Goal: Navigation & Orientation: Understand site structure

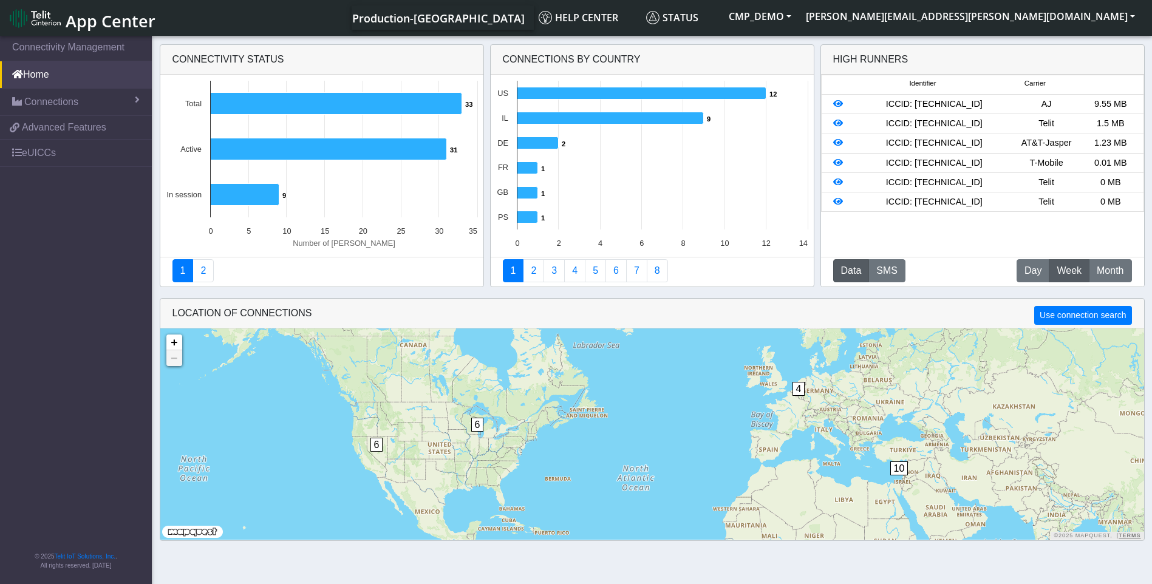
click at [331, 160] on icon at bounding box center [328, 149] width 236 height 22
click at [338, 148] on icon at bounding box center [328, 149] width 236 height 22
click at [566, 257] on app-trends "Connections By Country Created with Highcharts 11.2.0 12 ​ 12 9 ​ 9 2 ​ 2 1 ​ 1…" at bounding box center [652, 169] width 323 height 249
click at [566, 264] on link "4" at bounding box center [574, 270] width 21 height 23
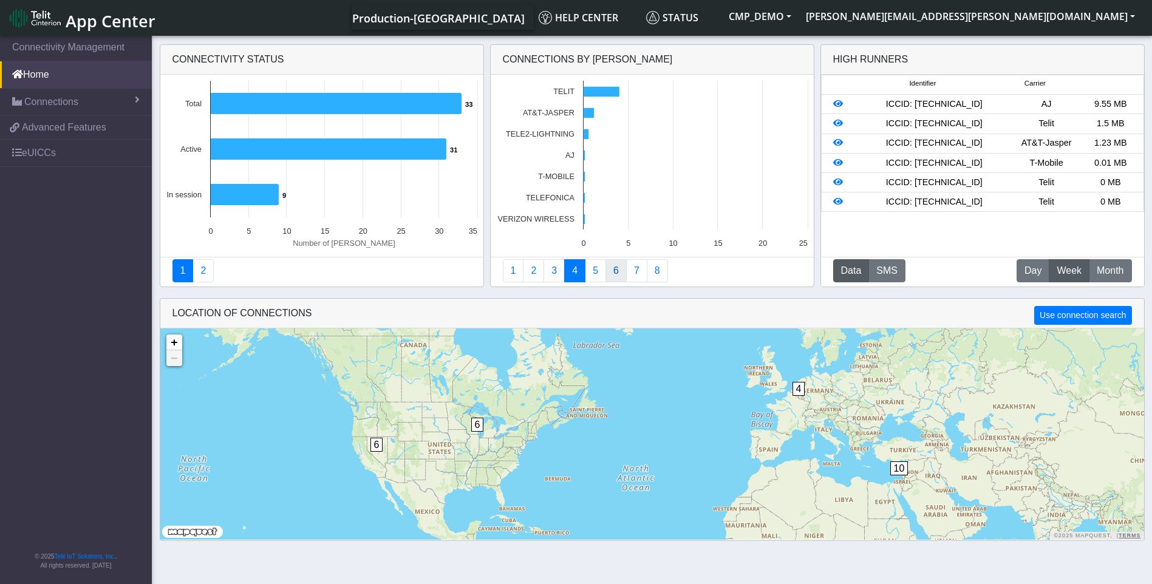
click at [619, 268] on link "6" at bounding box center [615, 270] width 21 height 23
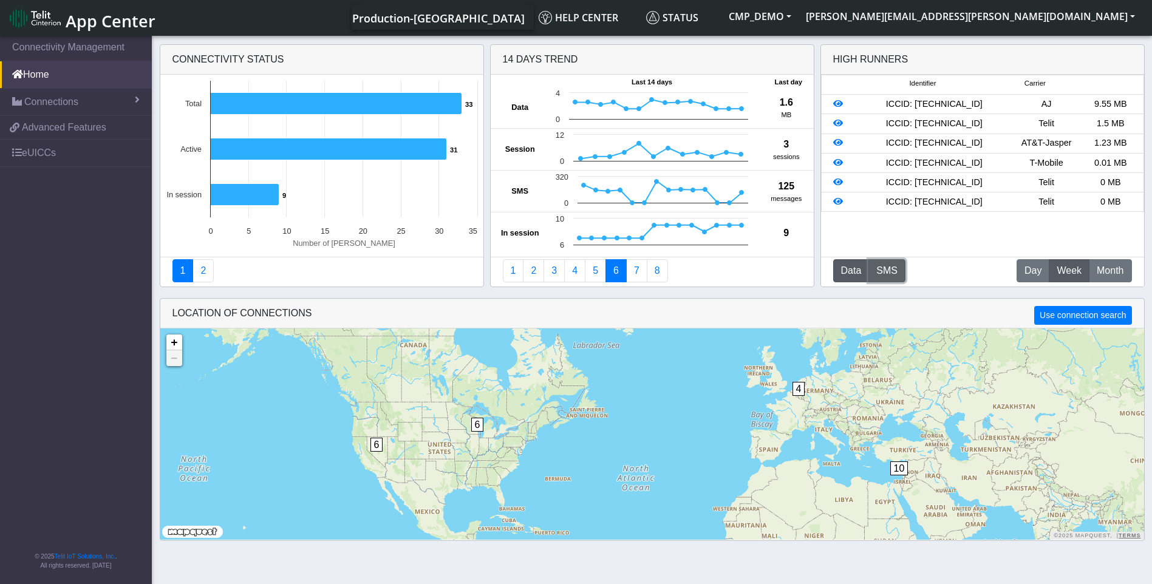
click at [894, 268] on button "SMS" at bounding box center [886, 270] width 37 height 23
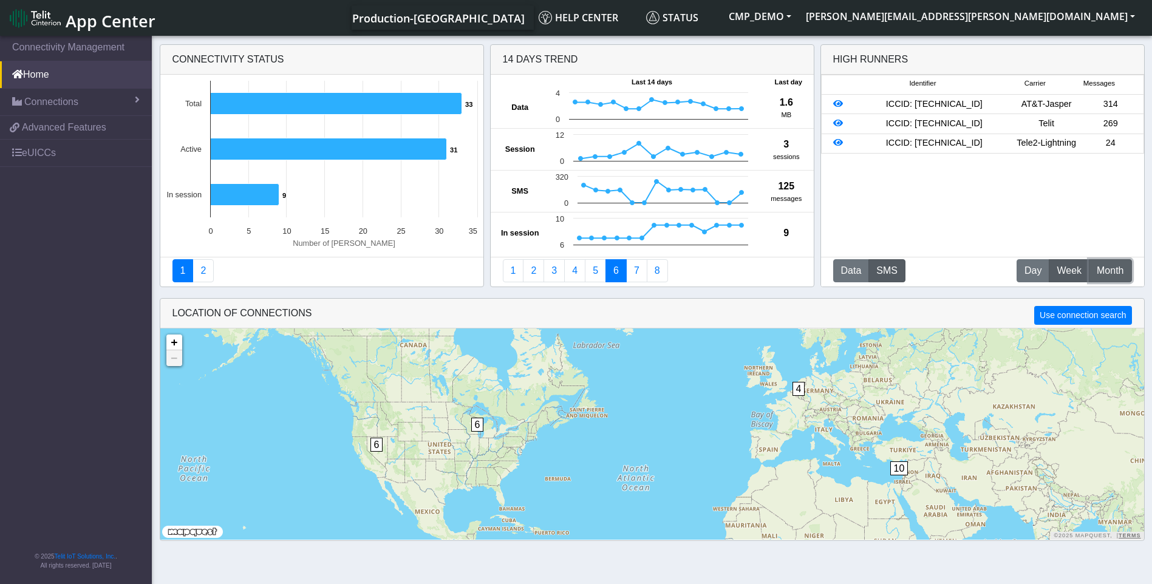
click at [1110, 270] on span "Month" at bounding box center [1109, 270] width 27 height 15
click at [53, 103] on span "Connections" at bounding box center [51, 102] width 54 height 15
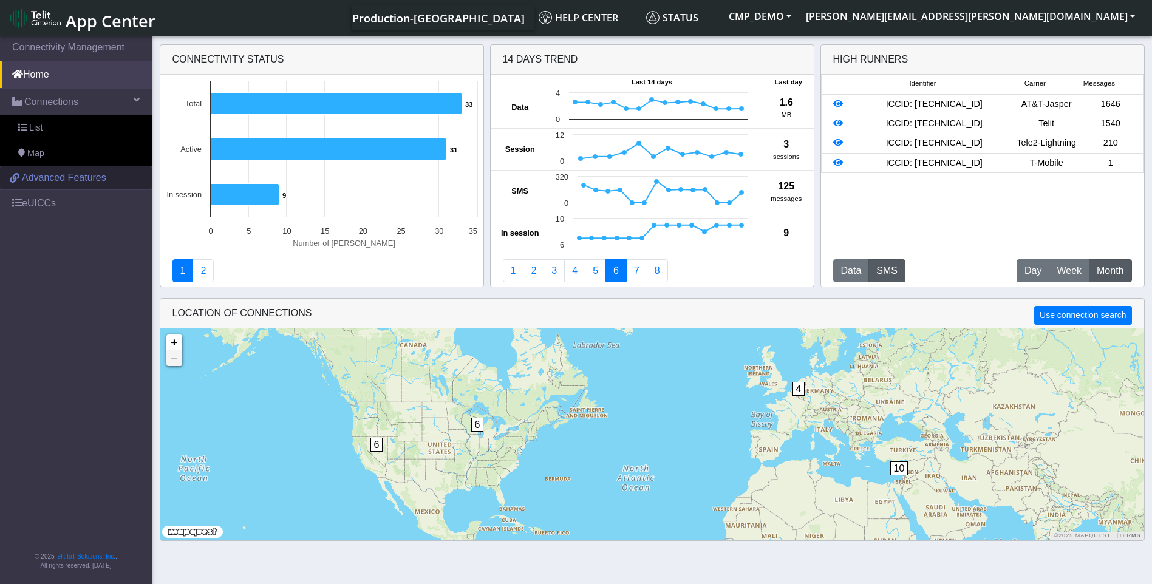
click at [51, 177] on span "Advanced Features" at bounding box center [64, 178] width 84 height 15
click at [32, 217] on link "eUICCs" at bounding box center [76, 203] width 152 height 27
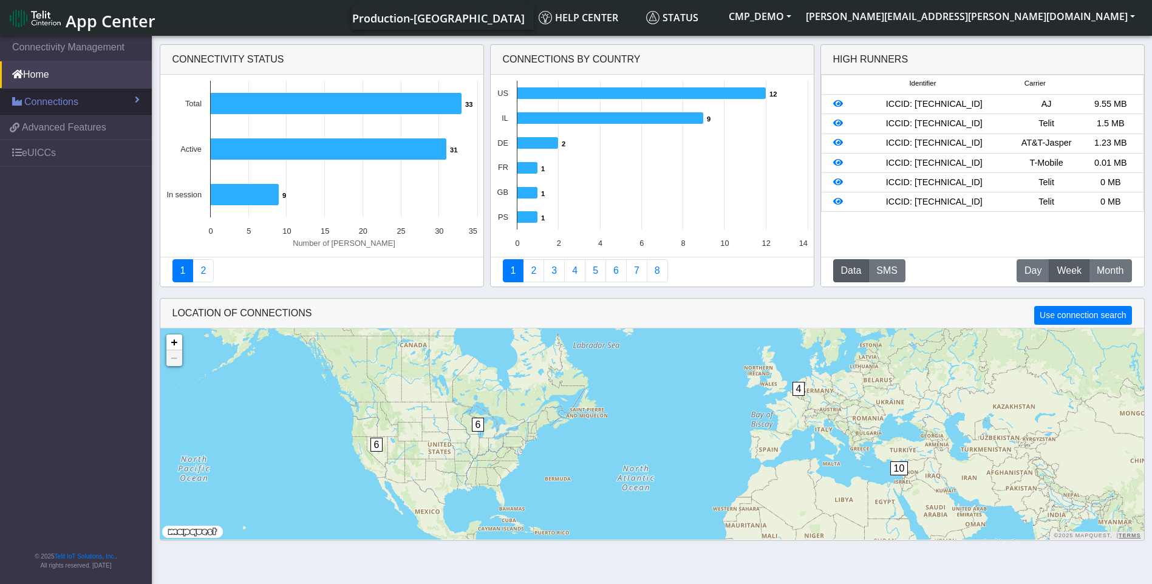
click at [73, 103] on span "Connections" at bounding box center [51, 102] width 54 height 15
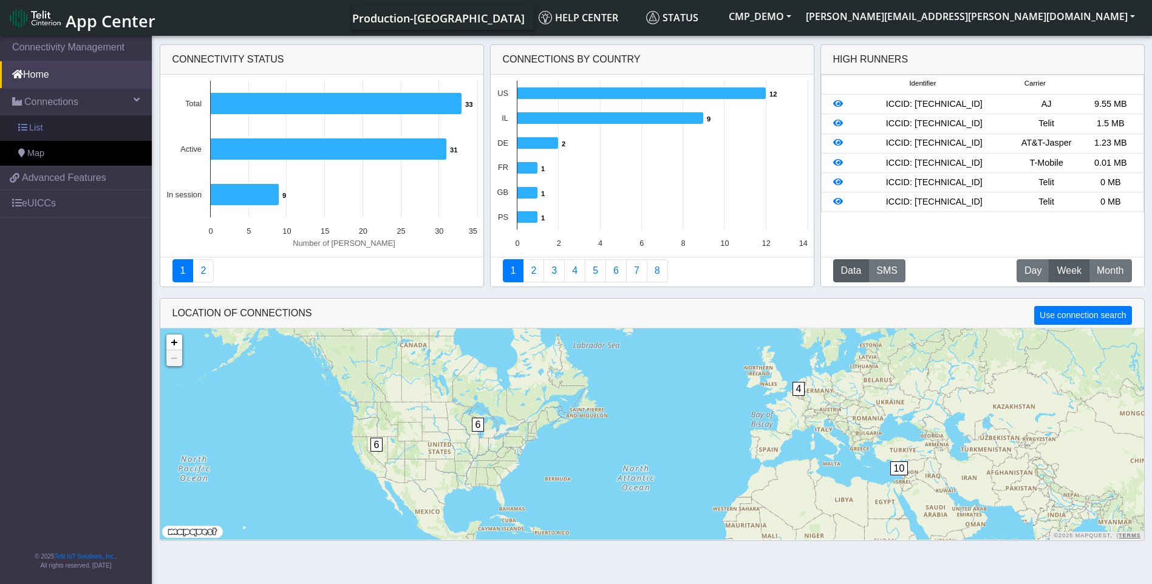
click at [42, 130] on span "List" at bounding box center [35, 127] width 13 height 13
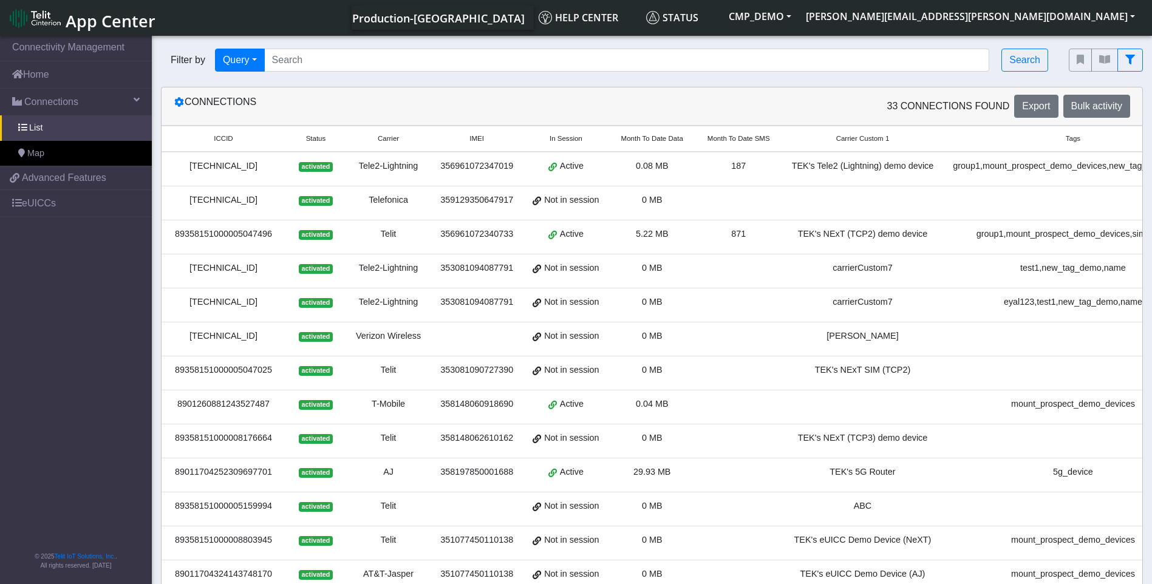
click at [375, 200] on div "Telefonica" at bounding box center [388, 200] width 70 height 13
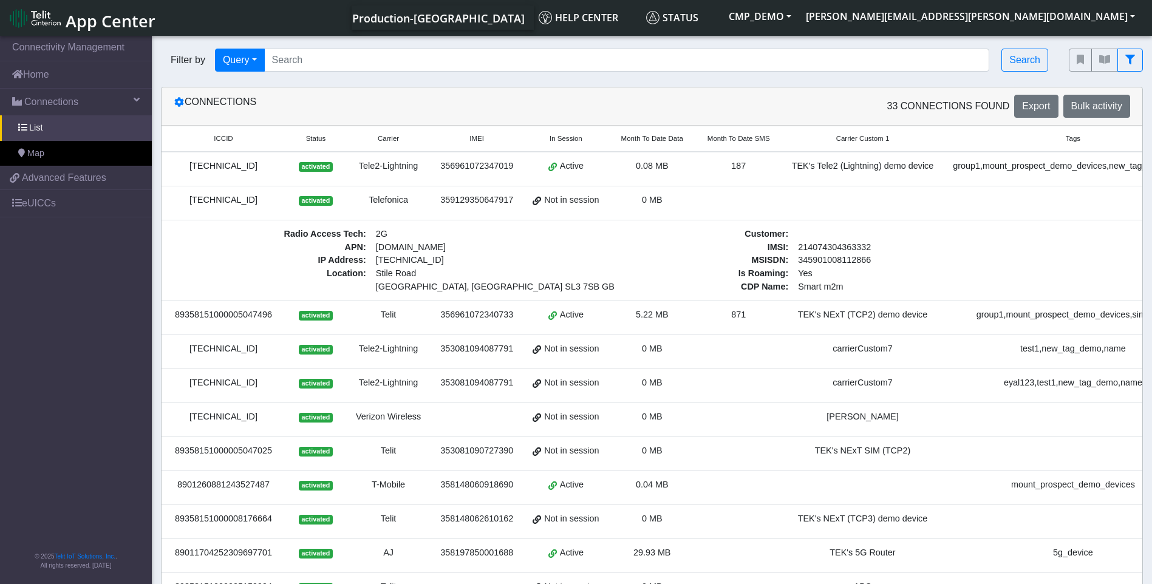
click at [219, 327] on td "89358151000005047496" at bounding box center [223, 318] width 124 height 34
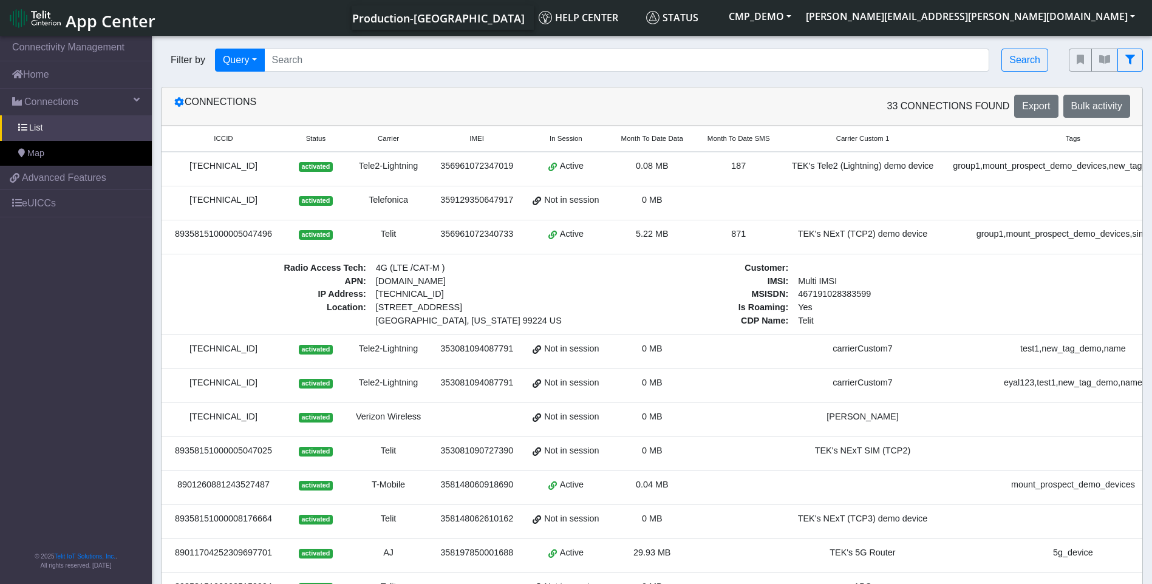
click at [217, 373] on td "[TECHNICAL_ID]" at bounding box center [223, 386] width 124 height 34
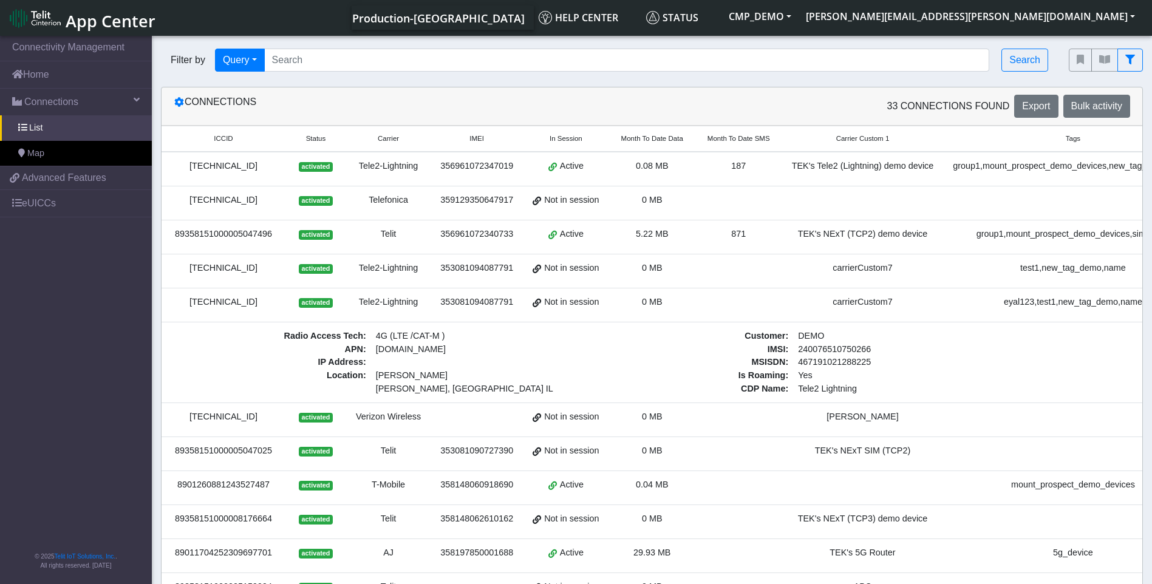
click at [209, 441] on td "89358151000005047025" at bounding box center [223, 454] width 124 height 34
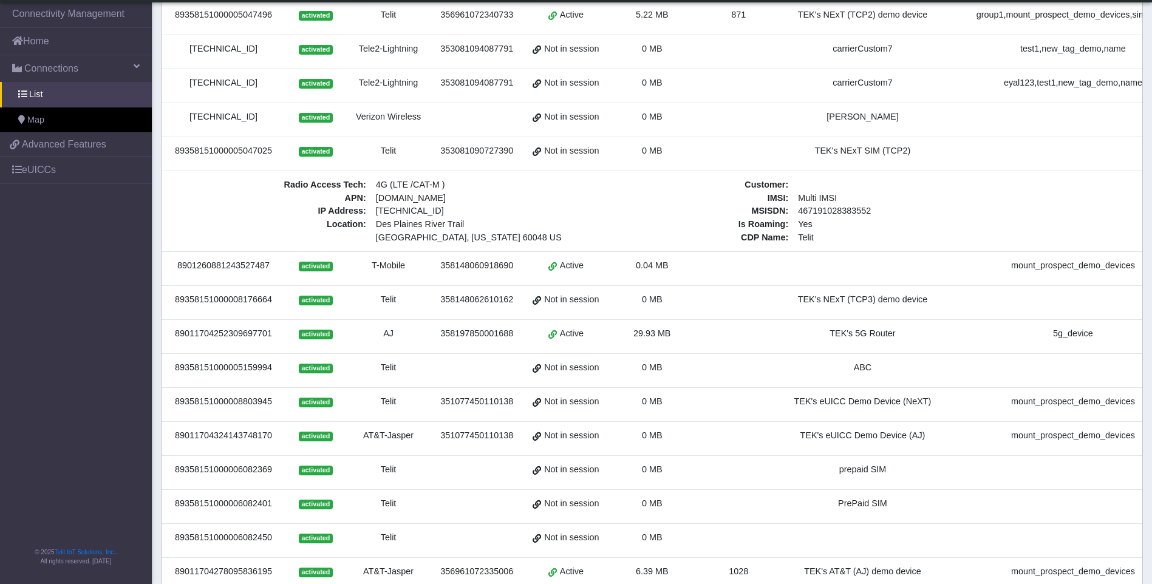
scroll to position [185, 0]
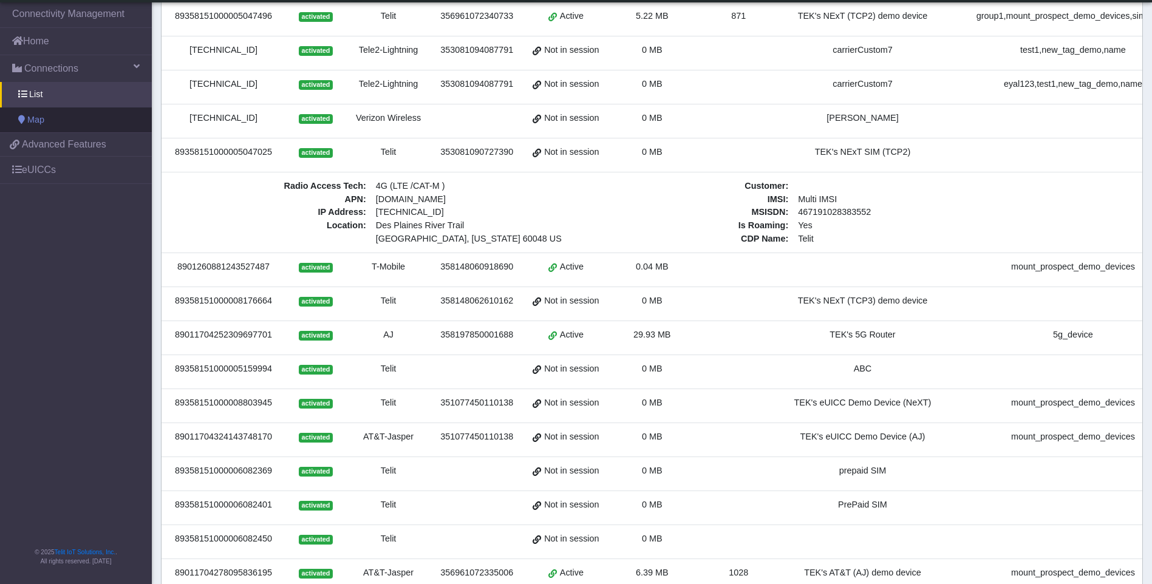
click at [25, 117] on link "Map" at bounding box center [76, 119] width 152 height 25
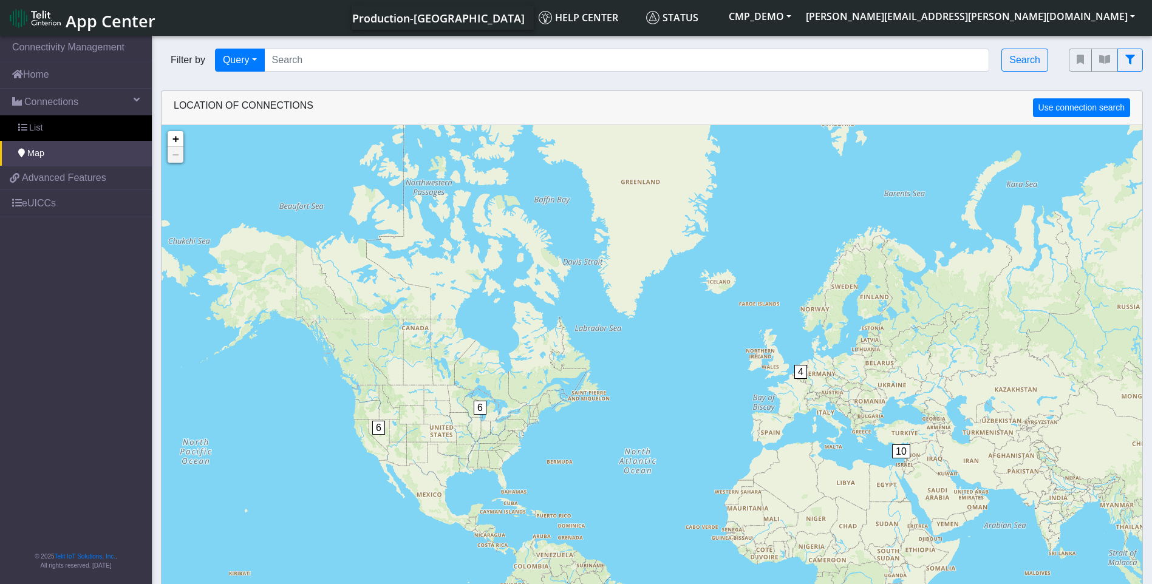
click at [812, 373] on div "10 6 6 4 + − ©2025 MapQuest, | Terms" at bounding box center [651, 417] width 980 height 584
click at [816, 376] on div "10 6 6 4 + − ©2025 MapQuest, | Terms" at bounding box center [651, 417] width 980 height 584
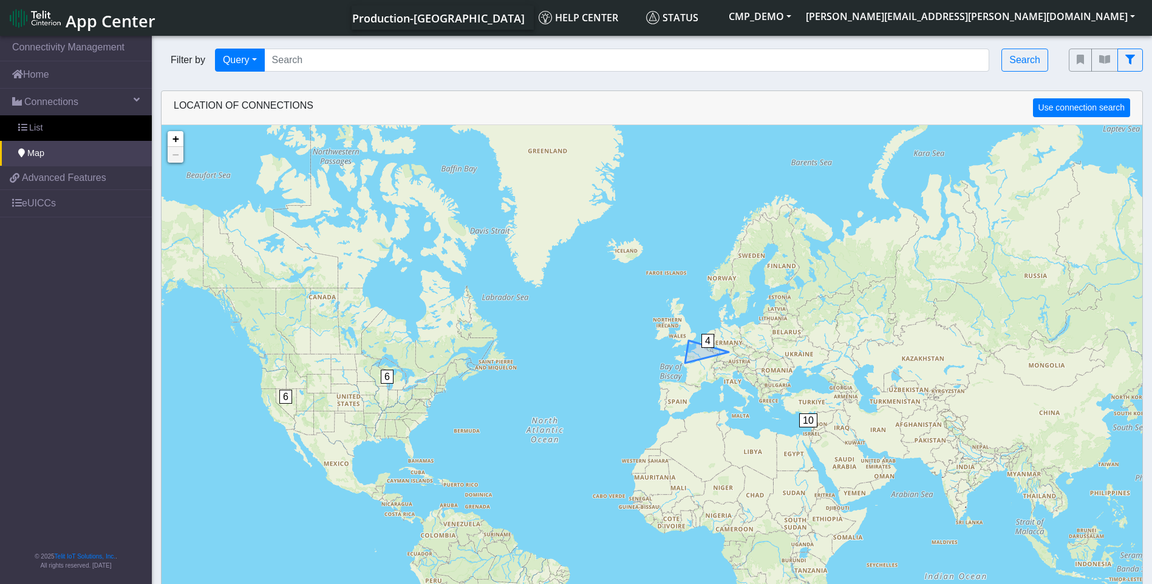
drag, startPoint x: 803, startPoint y: 379, endPoint x: 691, endPoint y: 335, distance: 120.2
click at [701, 334] on div "4" at bounding box center [707, 352] width 12 height 36
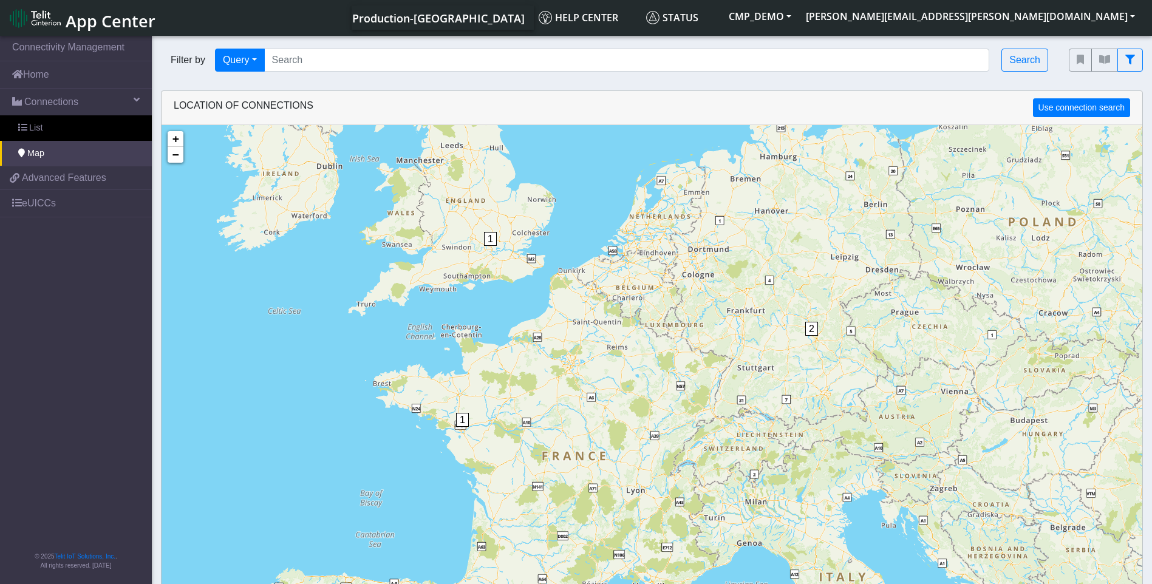
click at [810, 336] on div "2" at bounding box center [811, 340] width 12 height 36
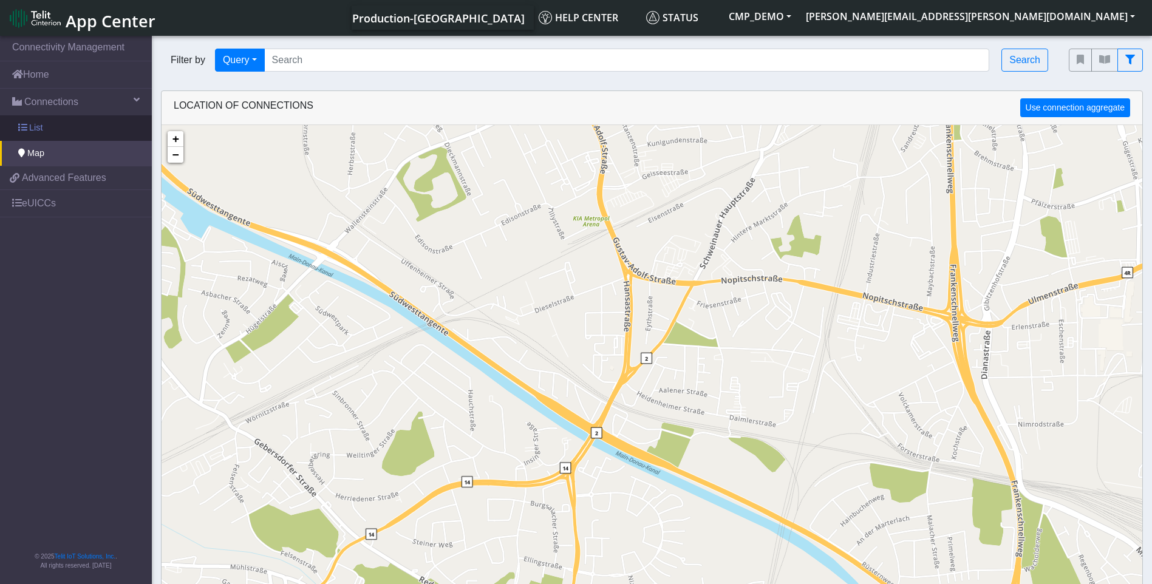
click at [53, 132] on link "List" at bounding box center [76, 127] width 152 height 25
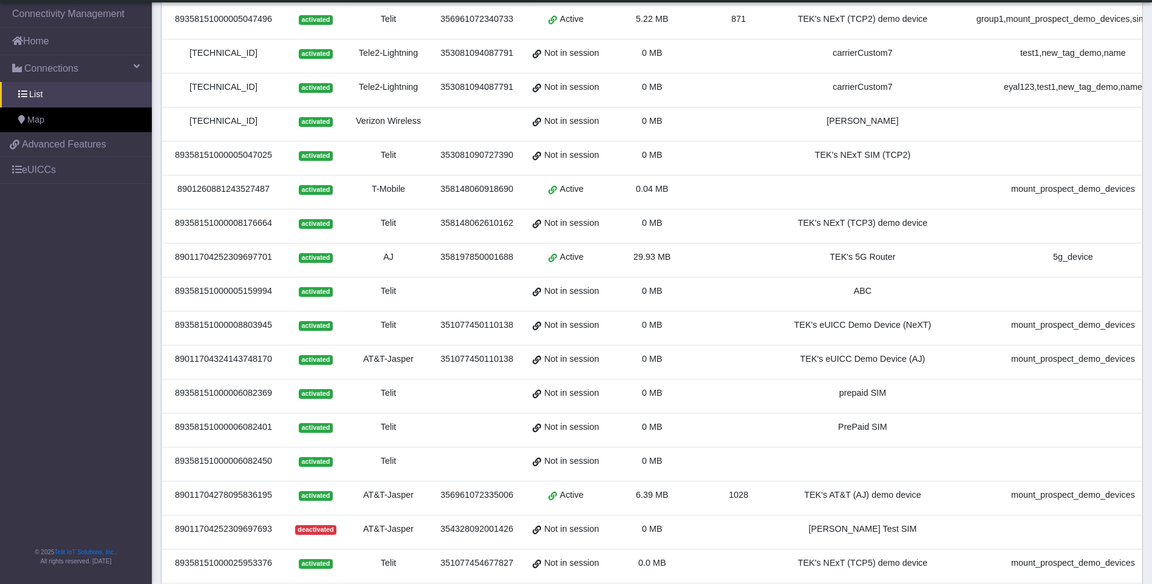
scroll to position [182, 0]
click at [489, 318] on div "351077450110138" at bounding box center [477, 324] width 78 height 13
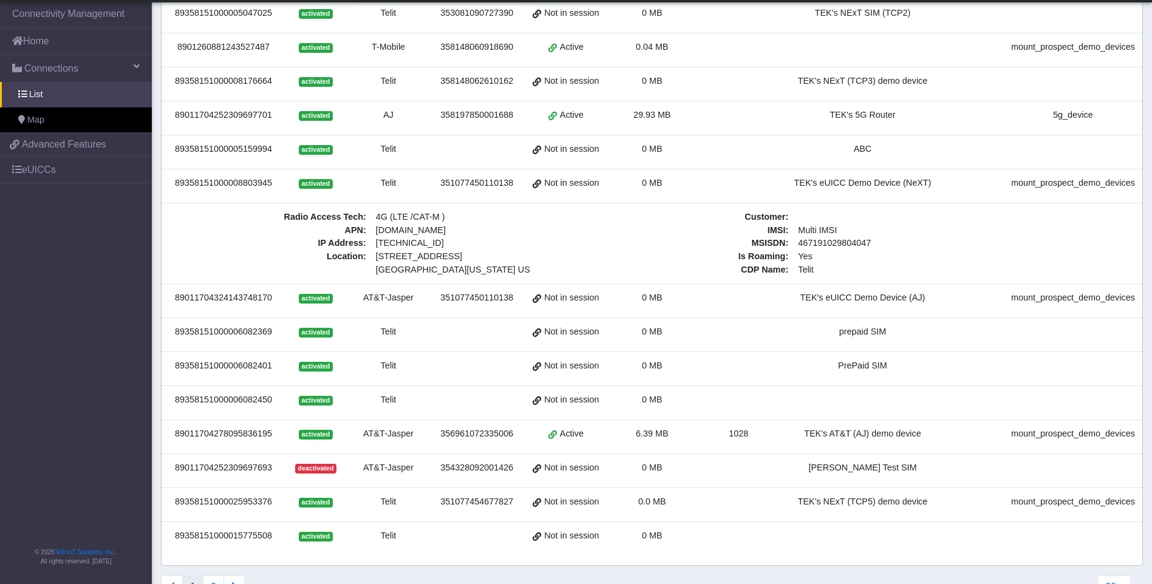
scroll to position [367, 0]
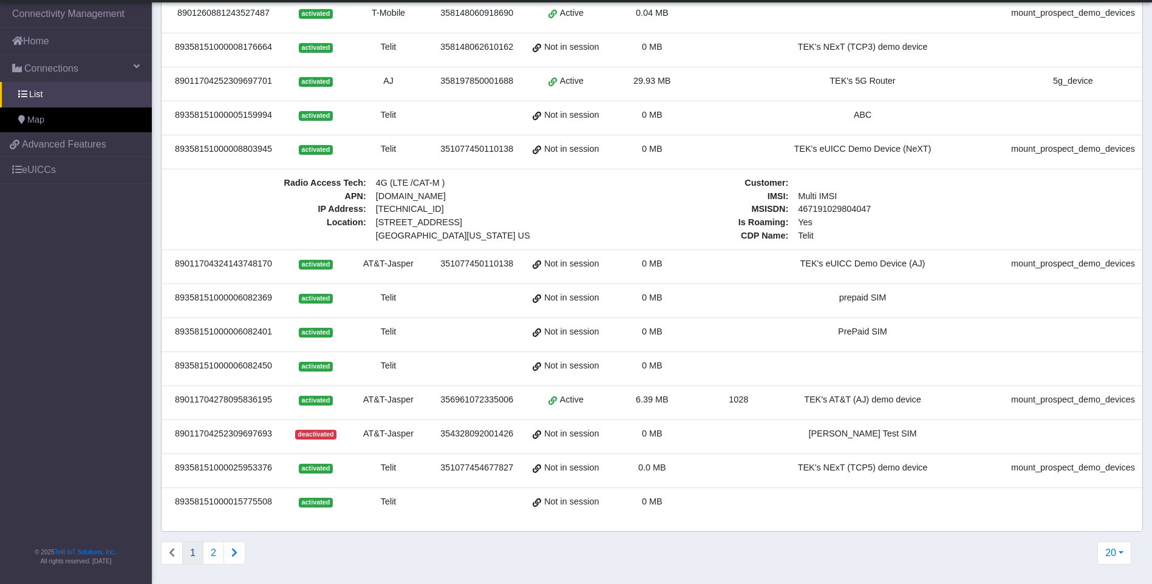
click at [344, 392] on td "activated" at bounding box center [315, 403] width 61 height 34
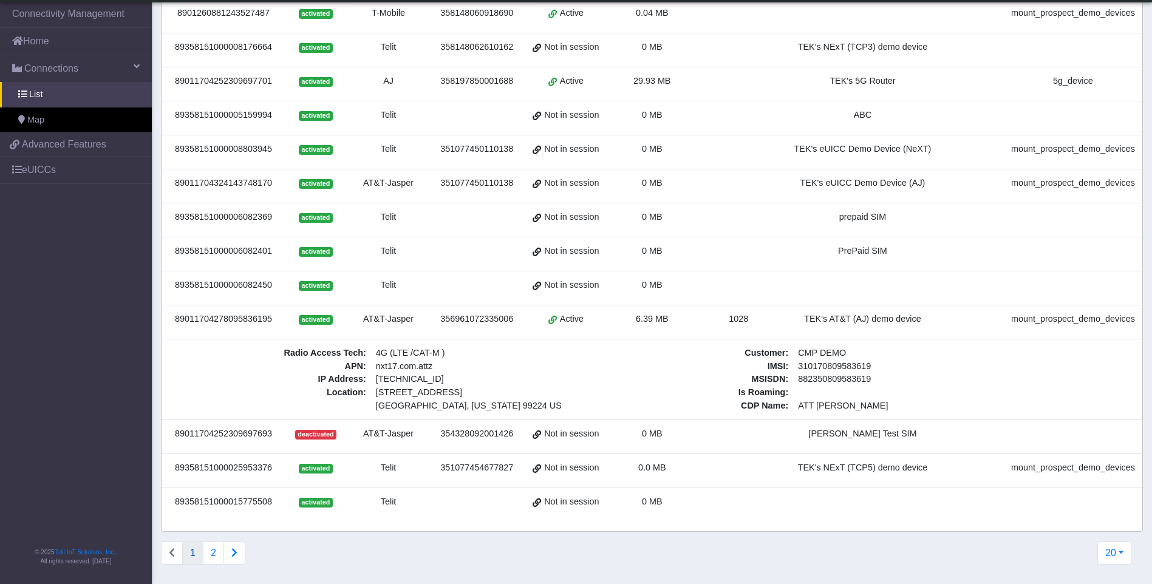
drag, startPoint x: 846, startPoint y: 396, endPoint x: 784, endPoint y: 396, distance: 61.3
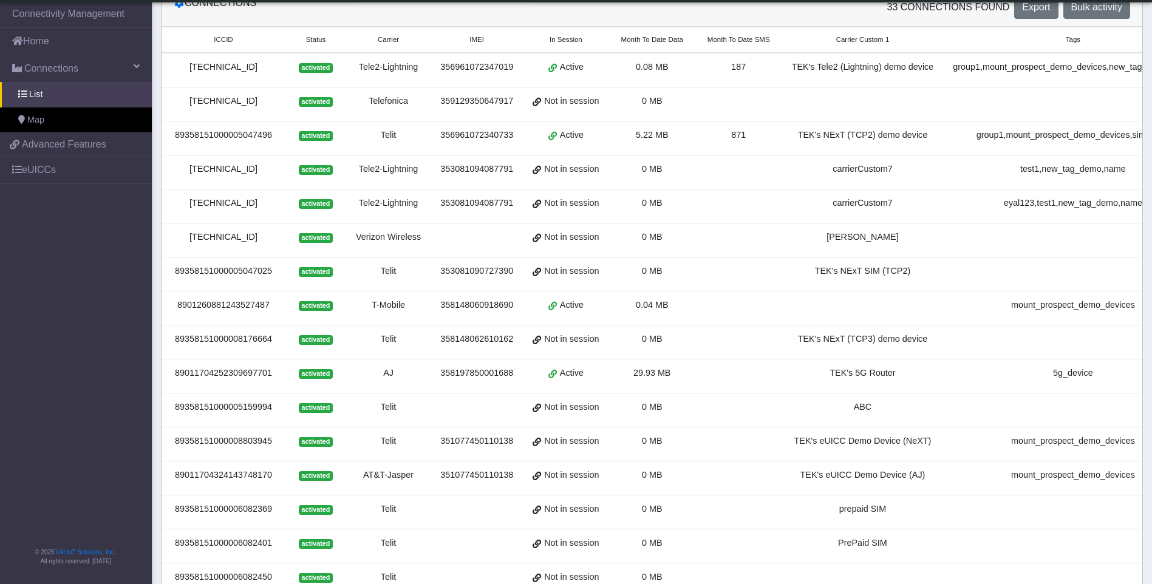
scroll to position [0, 0]
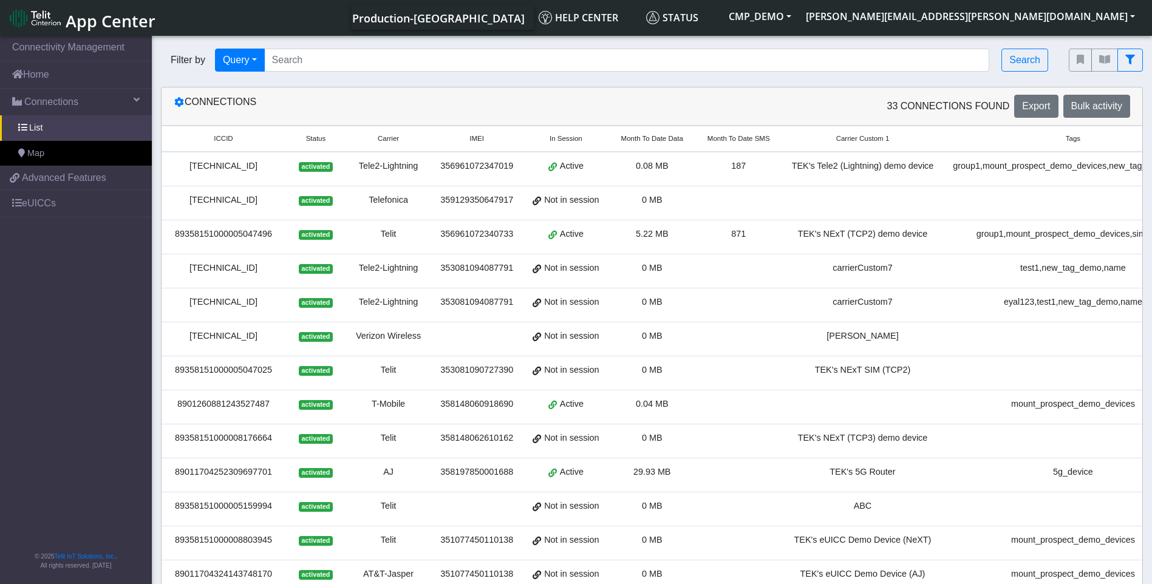
click at [569, 308] on span "Not in session" at bounding box center [571, 302] width 55 height 13
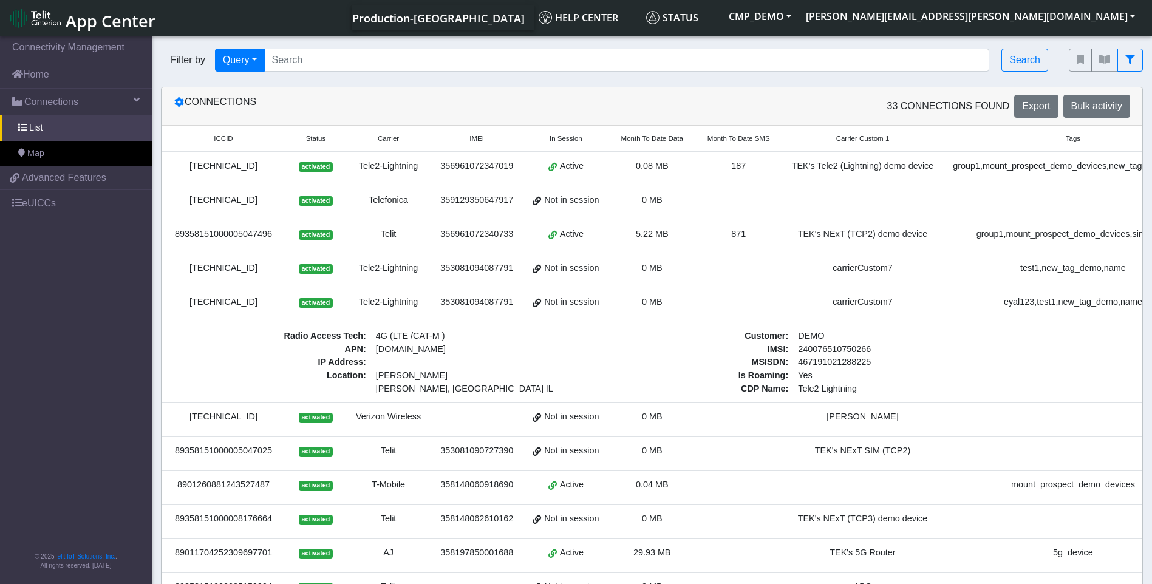
click at [744, 229] on div "871" at bounding box center [738, 234] width 72 height 13
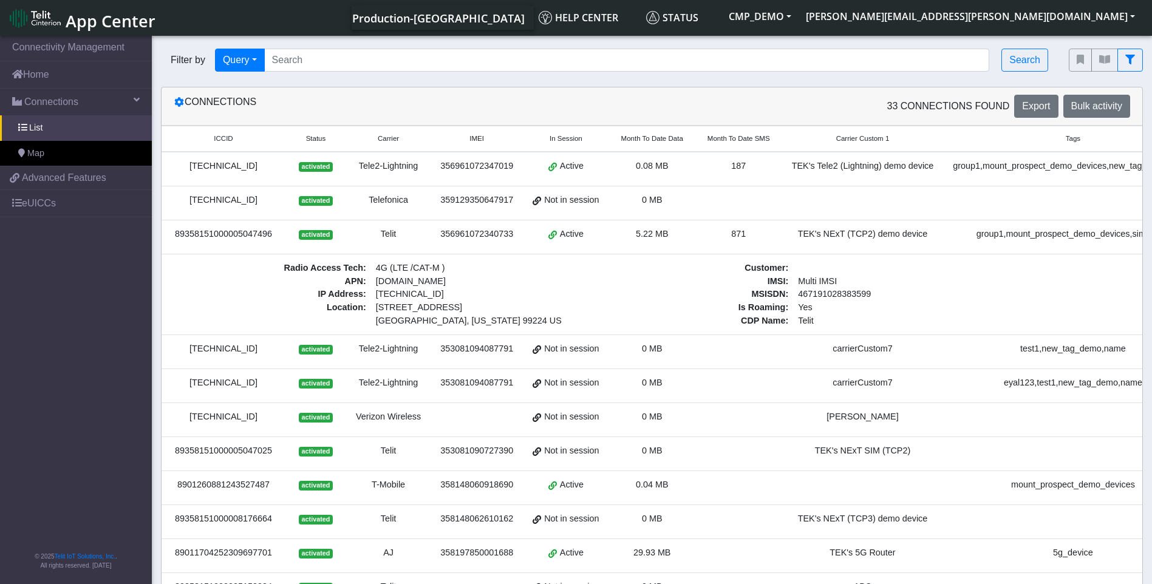
click at [798, 172] on div "TEK's Tele2 (Lightning) demo device" at bounding box center [862, 166] width 147 height 13
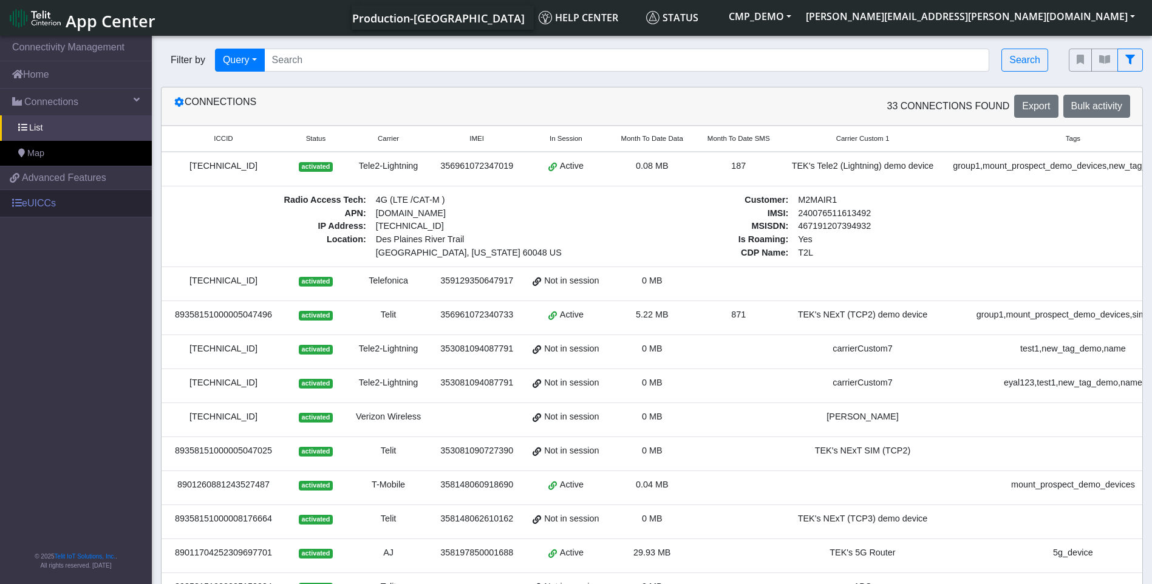
click at [49, 203] on link "eUICCs" at bounding box center [76, 203] width 152 height 27
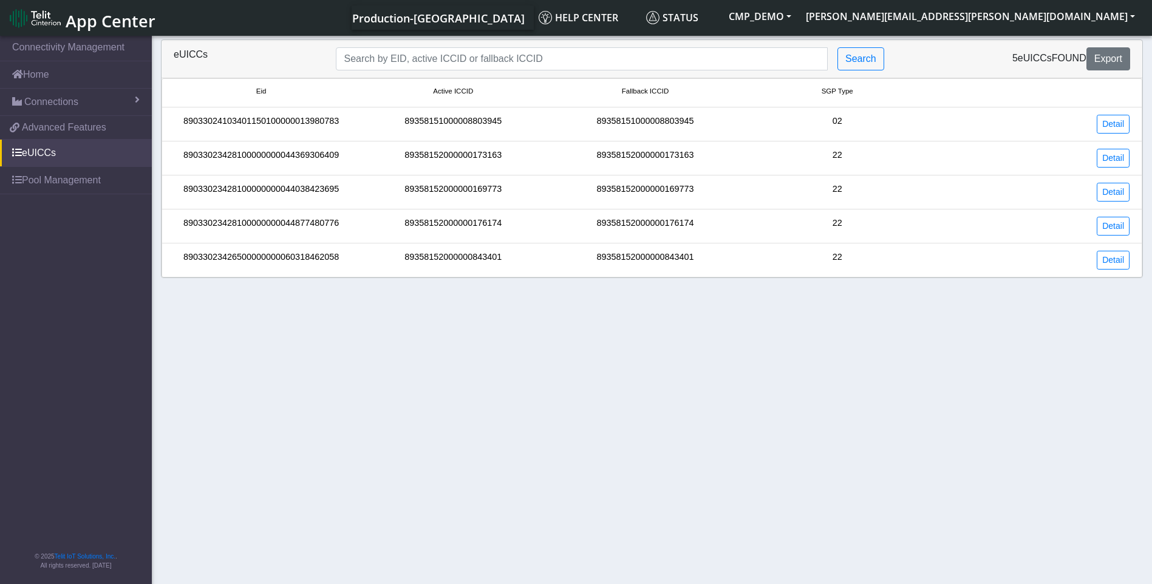
click at [296, 199] on div "89033023428100000000044038423695" at bounding box center [261, 192] width 192 height 19
click at [285, 191] on div "89033023428100000000044038423695" at bounding box center [261, 192] width 192 height 19
click at [83, 181] on link "Pool Management" at bounding box center [76, 180] width 152 height 27
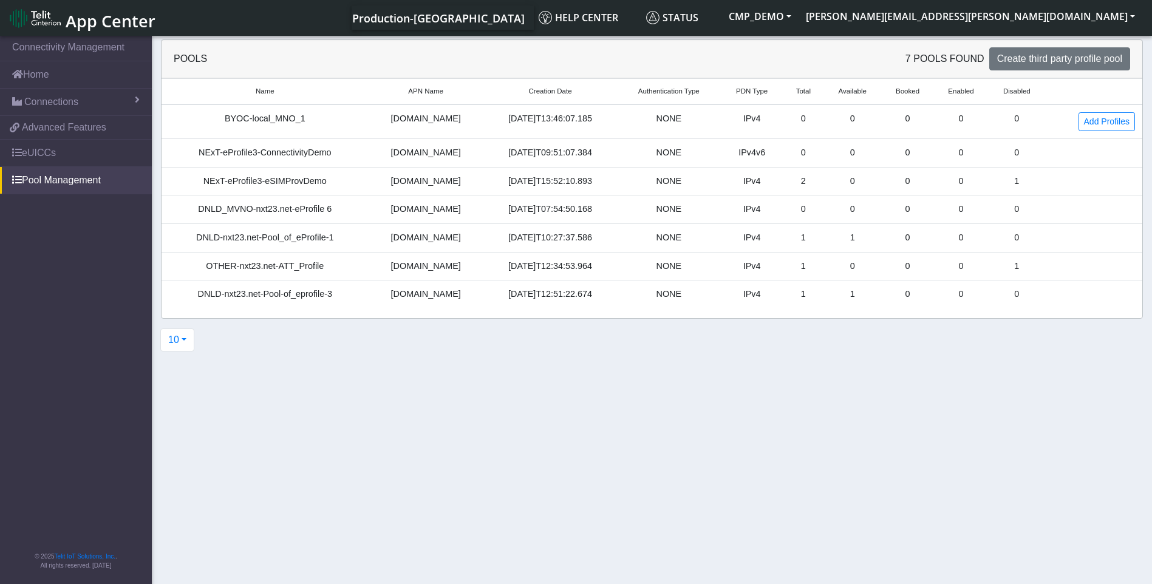
click at [273, 197] on td "DNLD_MVNO-nxt23.net-eProfile 6" at bounding box center [264, 209] width 207 height 29
click at [1108, 123] on link "Add Profiles" at bounding box center [1106, 121] width 56 height 19
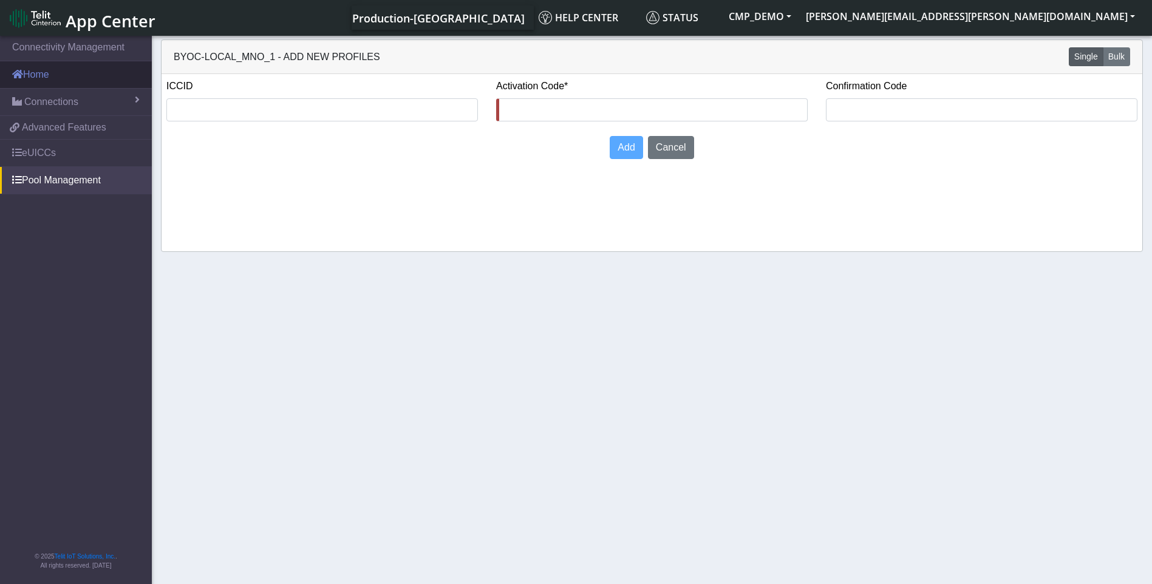
click at [49, 84] on link "Home" at bounding box center [76, 74] width 152 height 27
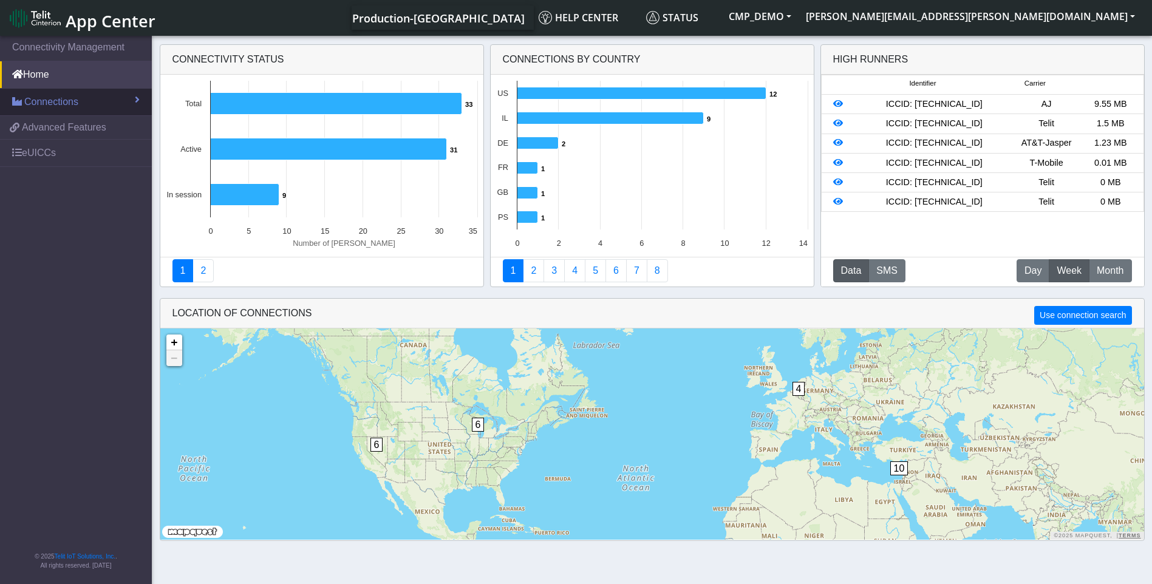
click at [53, 100] on span "Connections" at bounding box center [51, 102] width 54 height 15
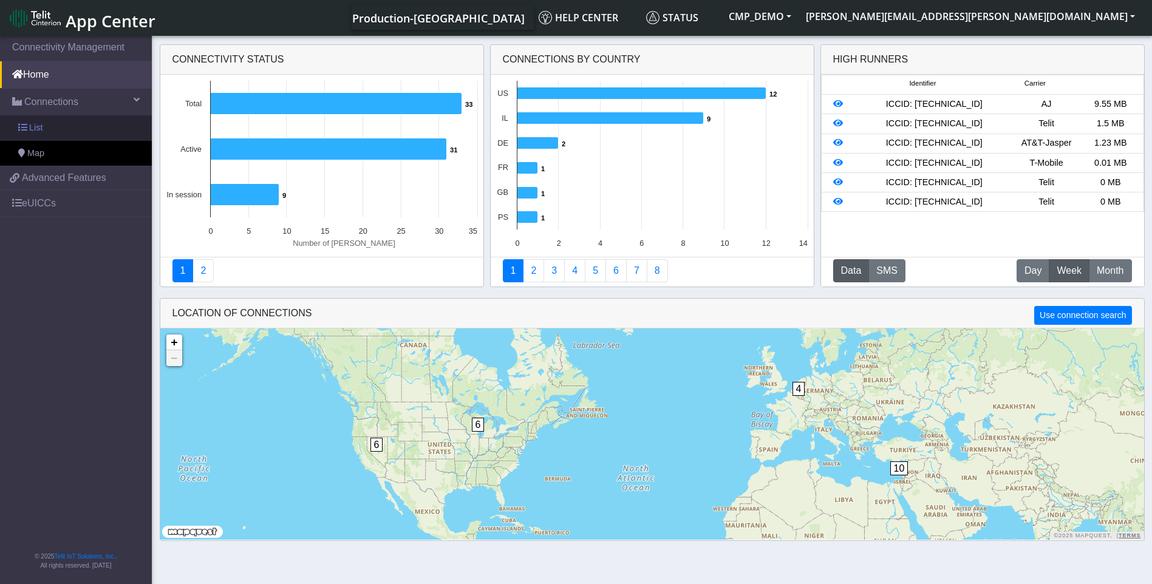
click at [77, 126] on link "List" at bounding box center [76, 127] width 152 height 25
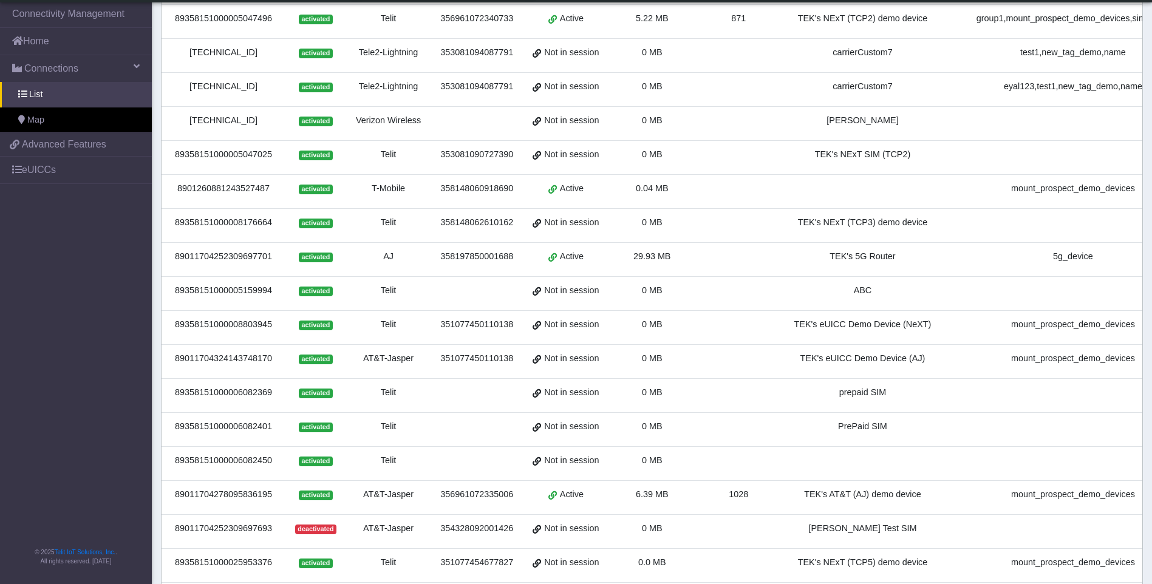
scroll to position [286, 0]
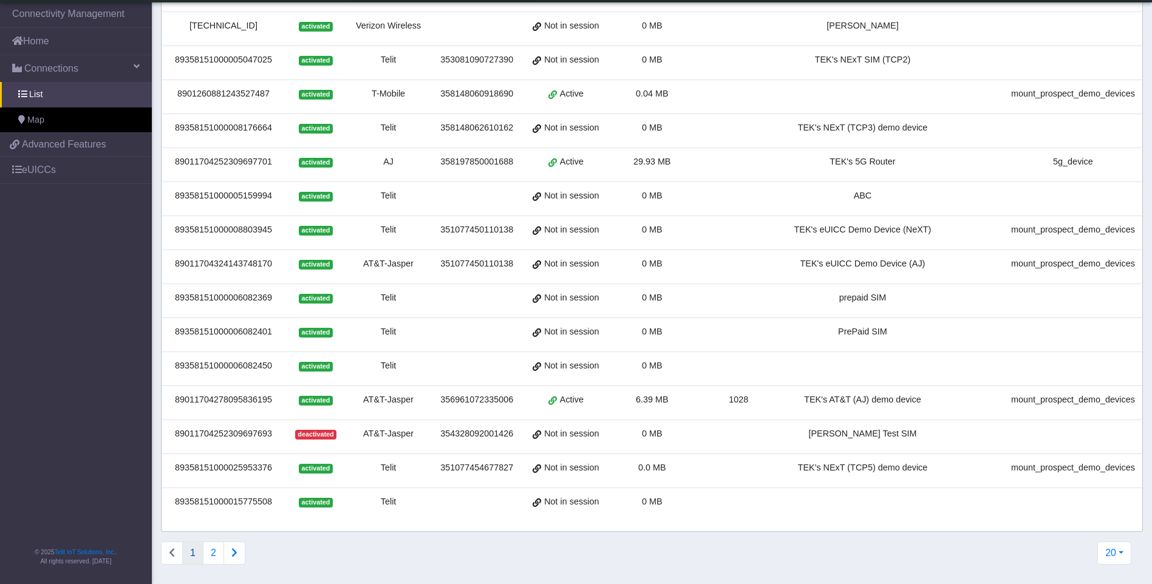
click at [432, 250] on td "351077450110138" at bounding box center [476, 267] width 92 height 34
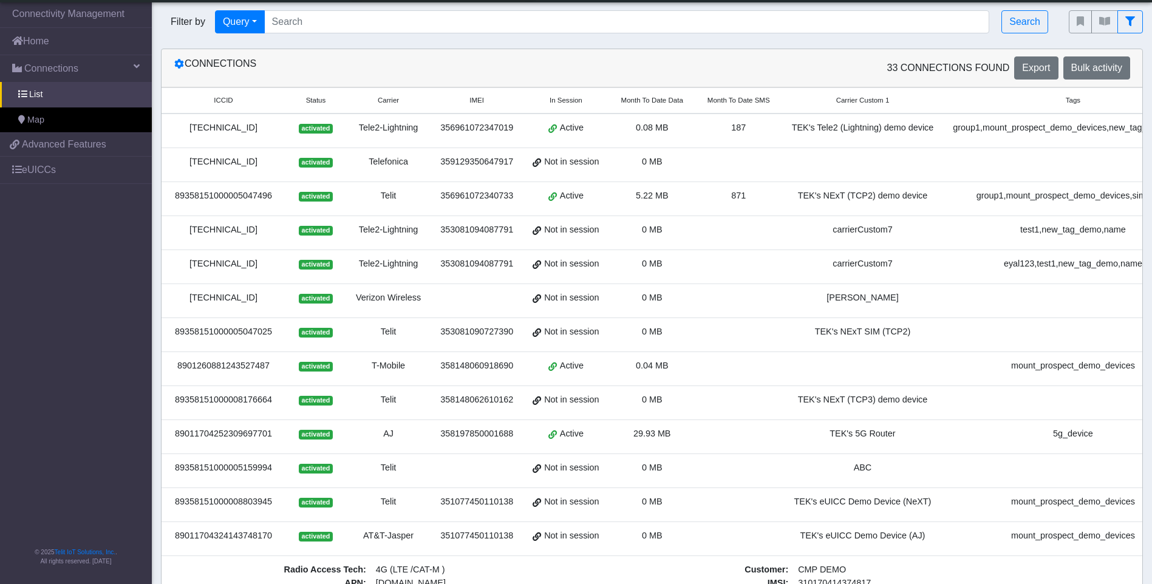
scroll to position [0, 0]
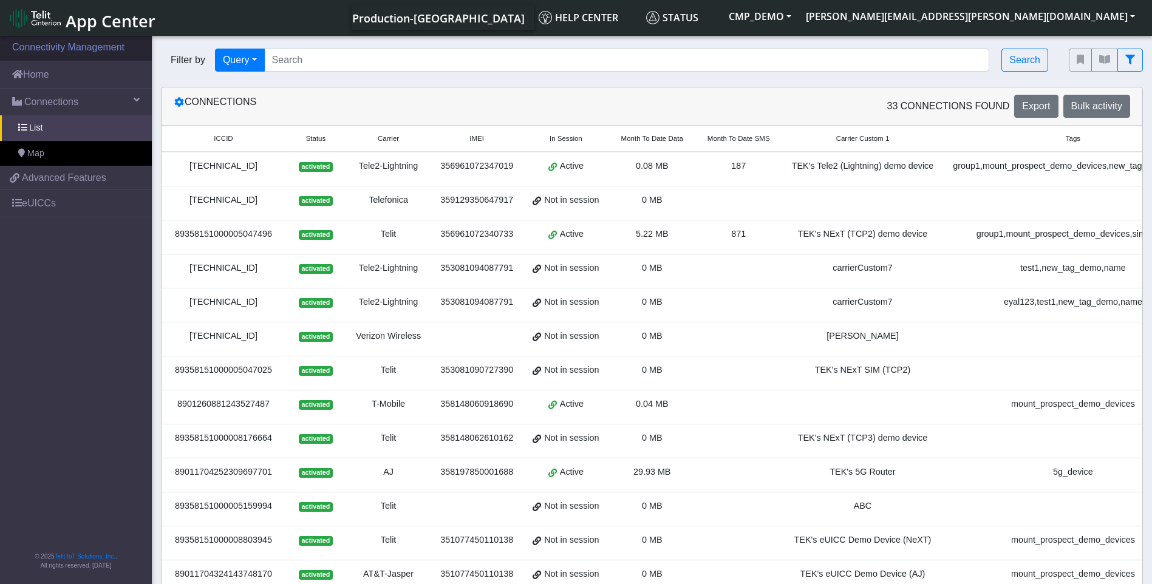
click at [118, 50] on link "Connectivity Management" at bounding box center [76, 47] width 152 height 27
click at [106, 64] on link "Home" at bounding box center [76, 74] width 152 height 27
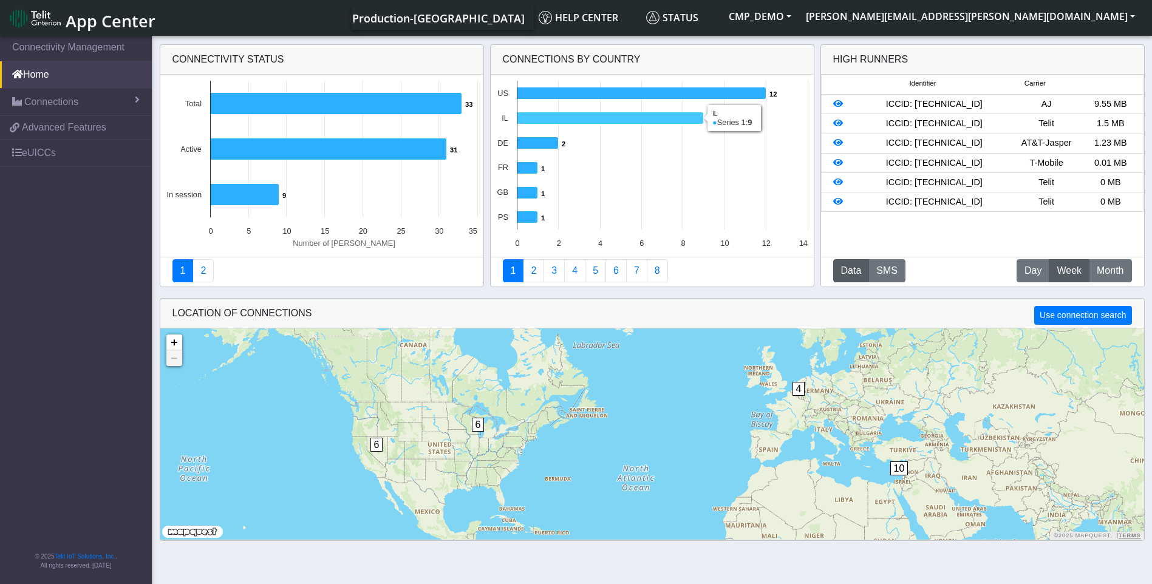
click at [687, 118] on icon at bounding box center [610, 118] width 186 height 12
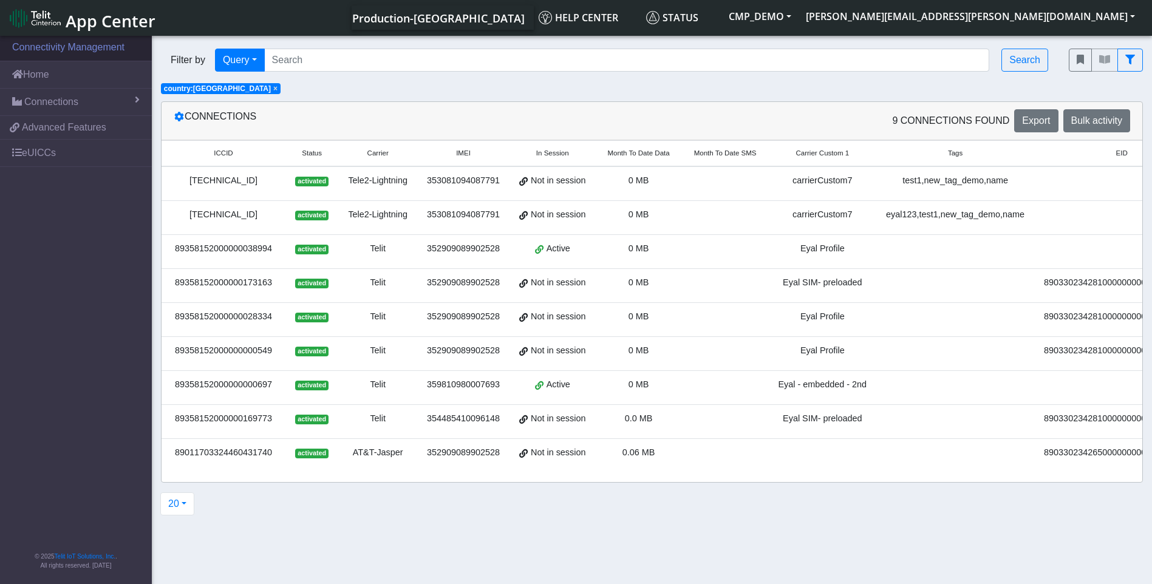
click at [102, 52] on link "Connectivity Management" at bounding box center [76, 47] width 152 height 27
click at [110, 48] on link "Connectivity Management" at bounding box center [76, 47] width 152 height 27
click at [24, 80] on link "Home" at bounding box center [76, 74] width 152 height 27
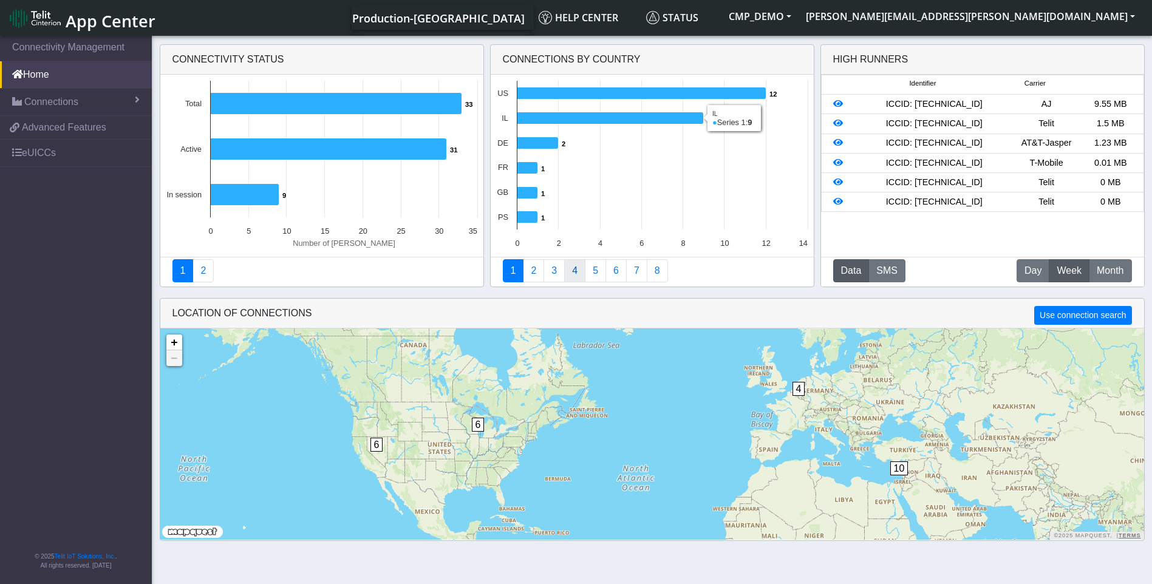
click at [571, 266] on link "4" at bounding box center [574, 270] width 21 height 23
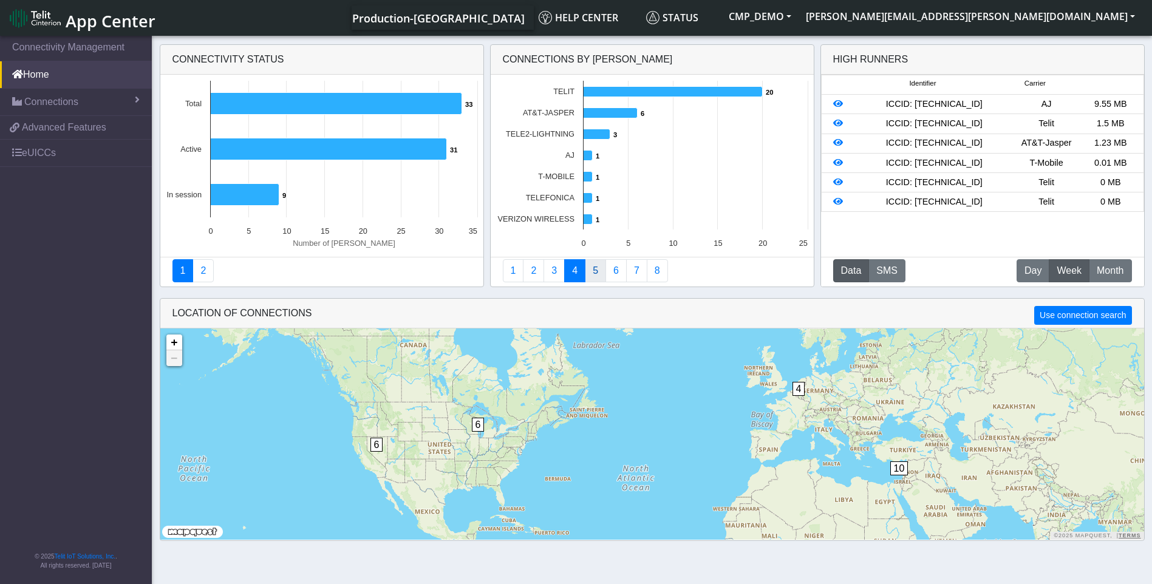
click at [597, 273] on link "5" at bounding box center [595, 270] width 21 height 23
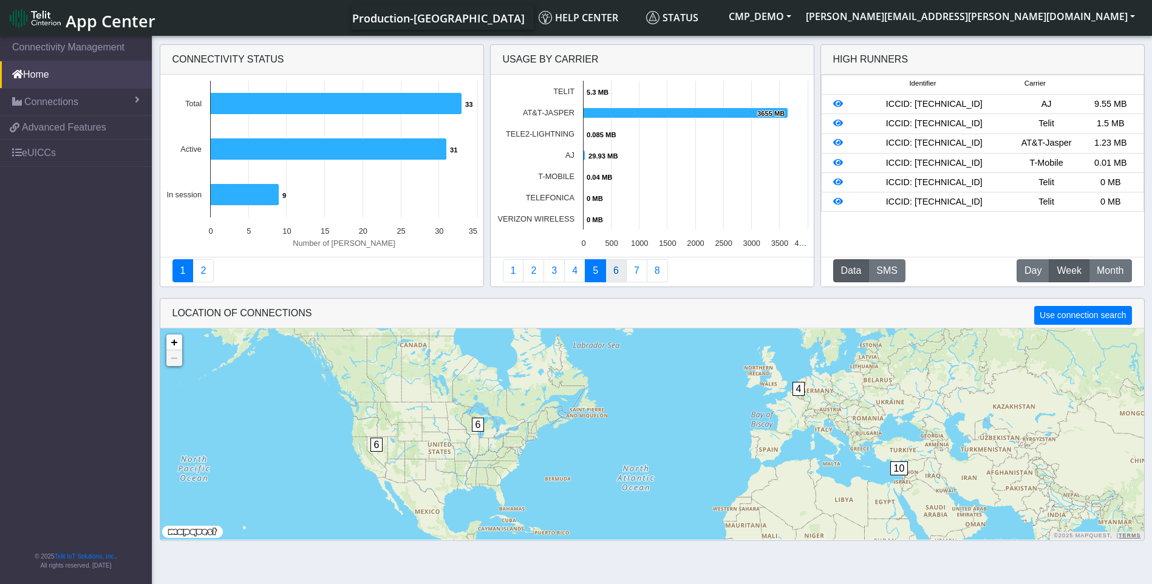
click at [617, 273] on link "6" at bounding box center [615, 270] width 21 height 23
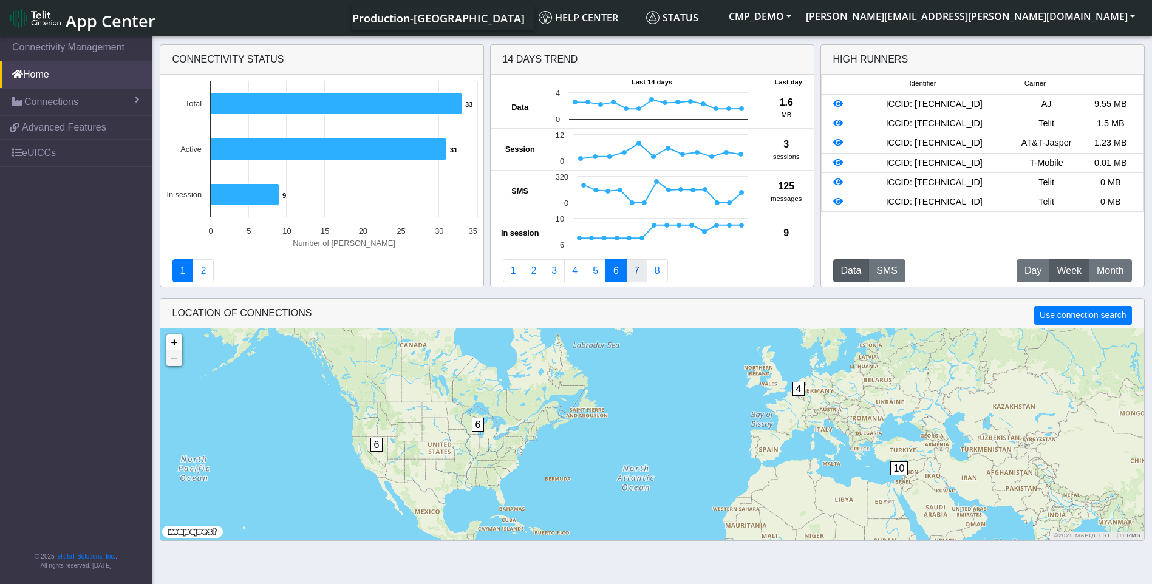
click at [634, 272] on link "7" at bounding box center [636, 270] width 21 height 23
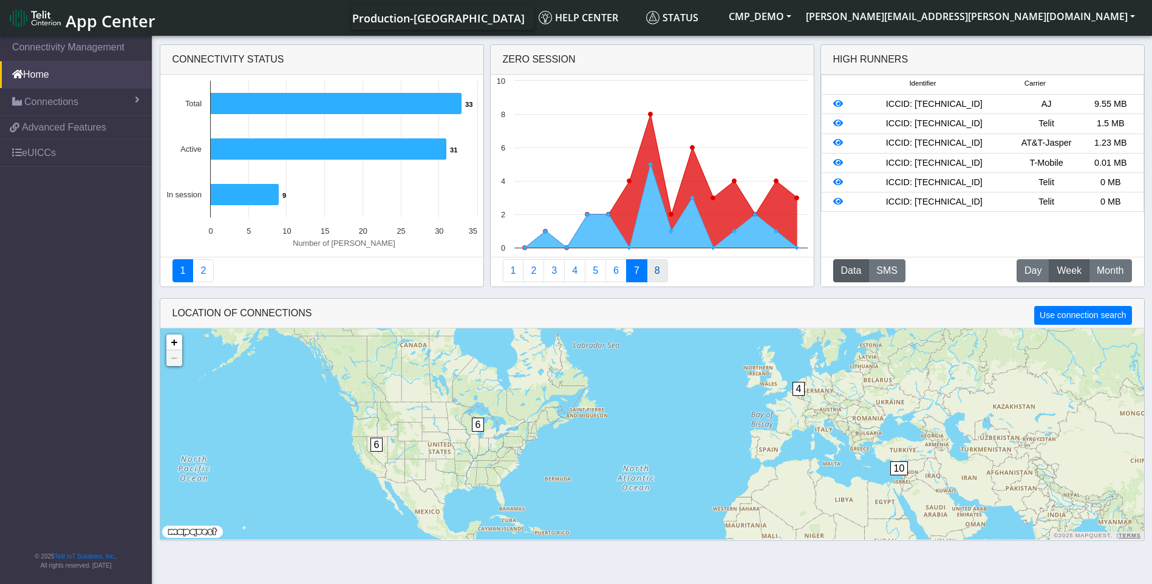
click at [656, 272] on link "8" at bounding box center [657, 270] width 21 height 23
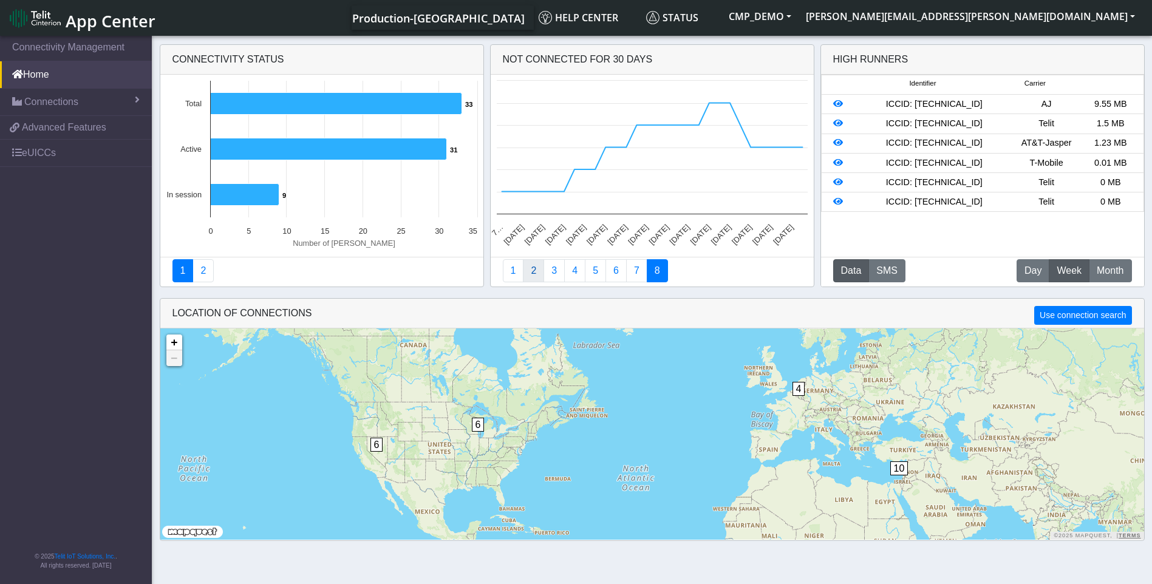
click at [535, 276] on link "2" at bounding box center [533, 270] width 21 height 23
